Goal: Task Accomplishment & Management: Use online tool/utility

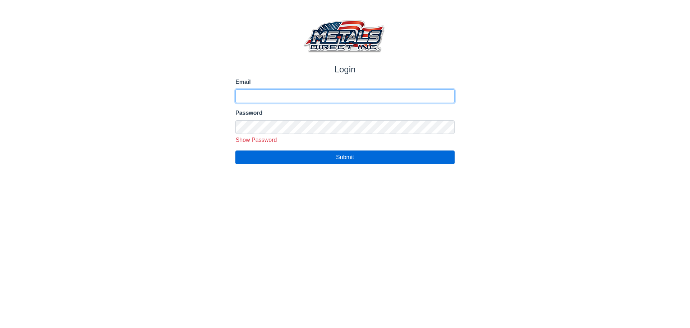
type input "**********"
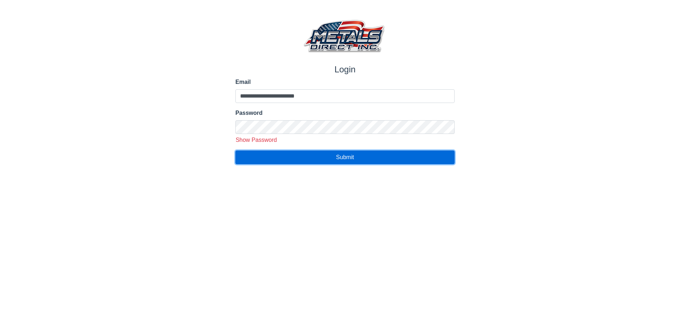
click at [360, 160] on button "Submit" at bounding box center [345, 157] width 219 height 14
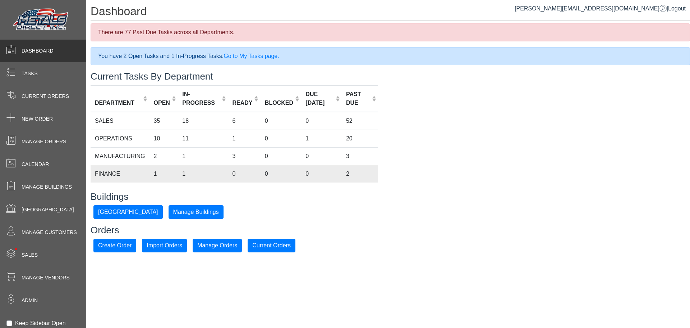
click at [132, 176] on td "FINANCE" at bounding box center [120, 174] width 59 height 18
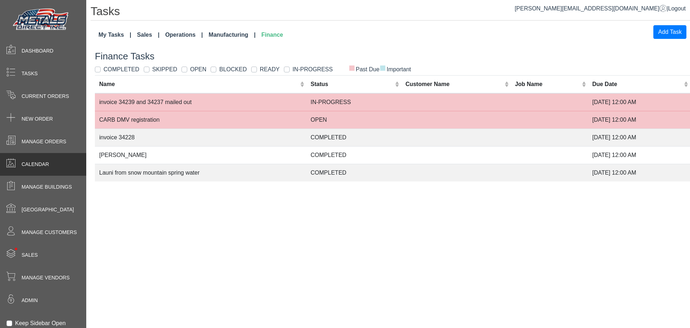
click at [55, 162] on div "Calendar" at bounding box center [43, 164] width 86 height 23
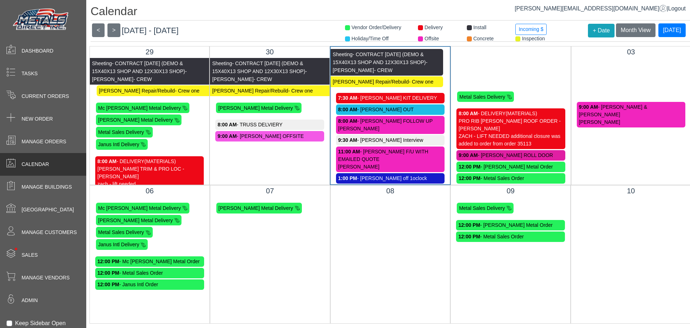
click at [467, 27] on span at bounding box center [469, 27] width 5 height 5
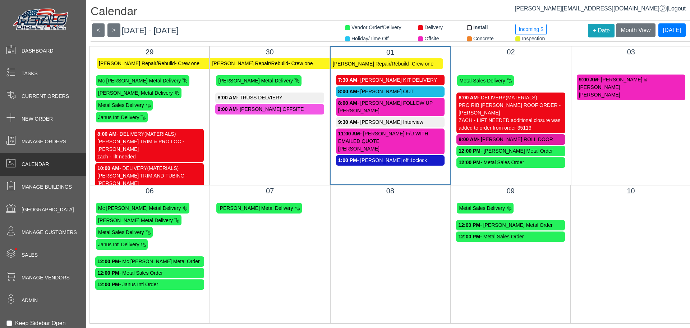
click at [474, 26] on span "Install" at bounding box center [481, 27] width 14 height 6
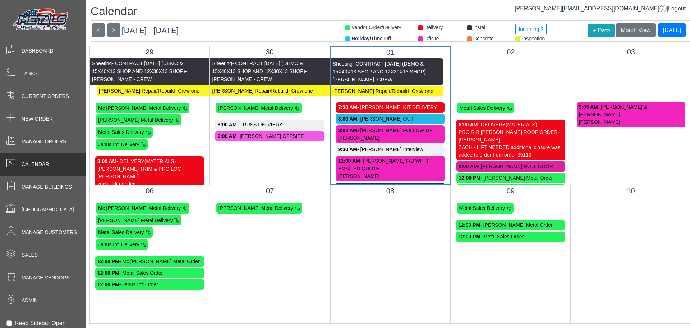
click at [360, 38] on span "Holiday/Time Off" at bounding box center [372, 39] width 40 height 6
click at [356, 38] on span "Holiday/Time Off" at bounding box center [372, 39] width 40 height 6
click at [479, 39] on span "Concrete" at bounding box center [485, 39] width 22 height 6
click at [479, 38] on span "Concrete" at bounding box center [485, 39] width 22 height 6
click at [425, 38] on span "Offsite" at bounding box center [433, 39] width 16 height 6
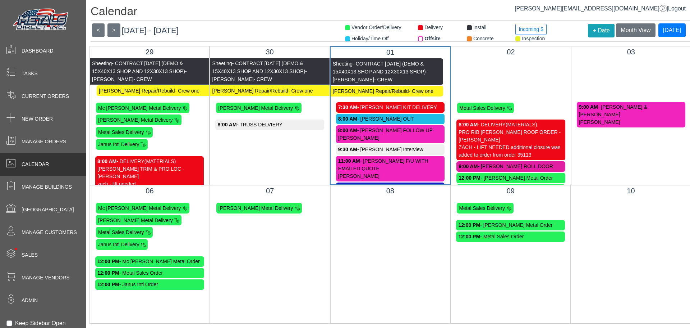
click at [427, 37] on span "Offsite" at bounding box center [433, 39] width 16 height 6
click at [425, 40] on span "Offsite" at bounding box center [433, 39] width 16 height 6
click at [425, 39] on span "Offsite" at bounding box center [433, 39] width 16 height 6
